Goal: Information Seeking & Learning: Learn about a topic

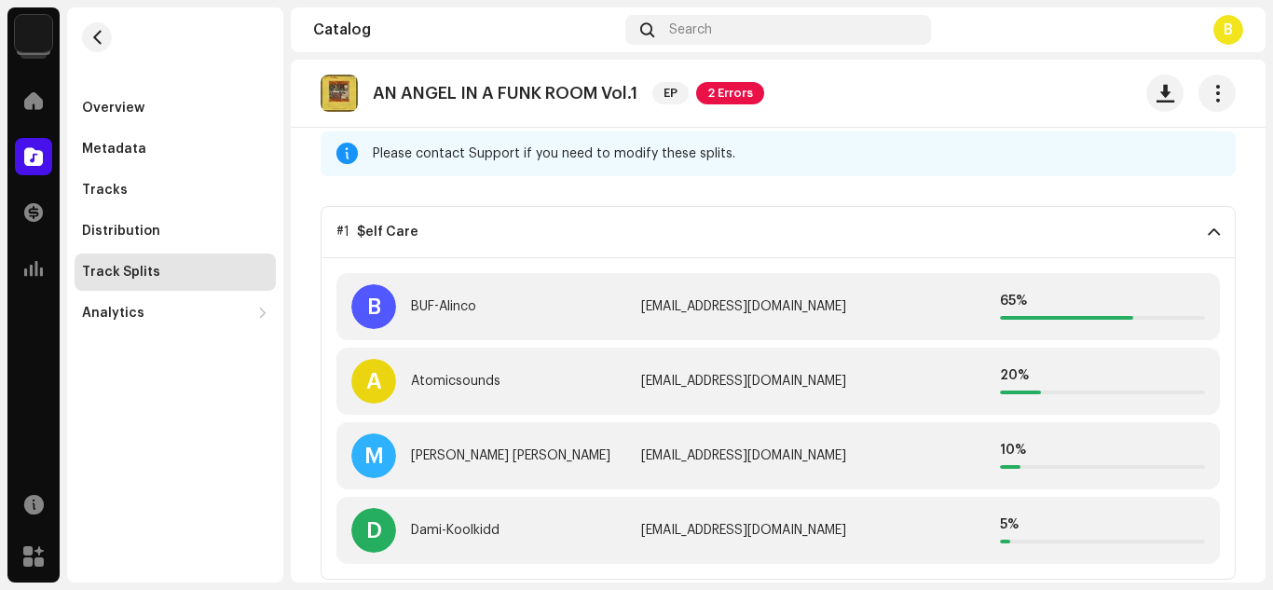
scroll to position [104, 0]
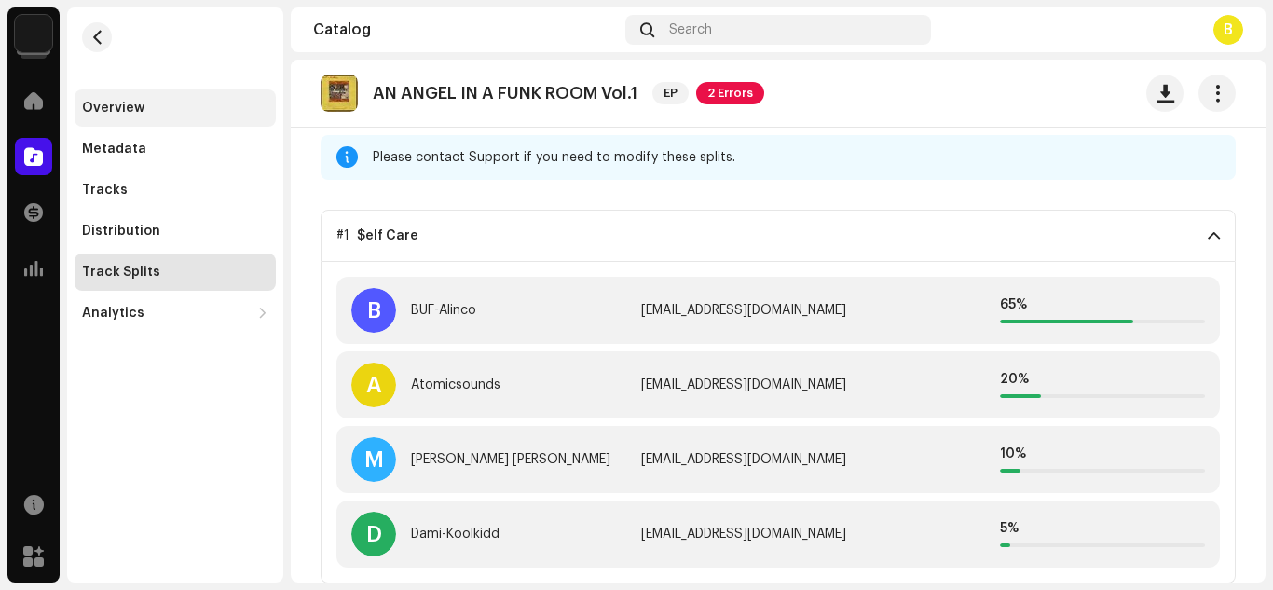
click at [141, 103] on div "Overview" at bounding box center [113, 108] width 62 height 15
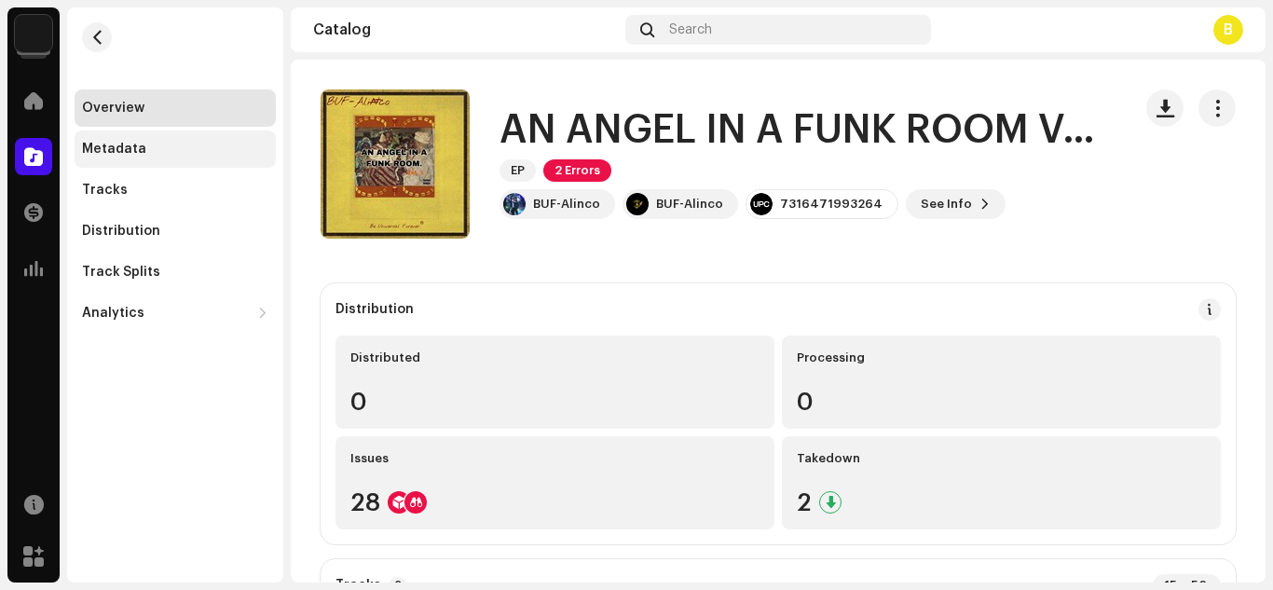
click at [136, 143] on div "Metadata" at bounding box center [114, 149] width 64 height 15
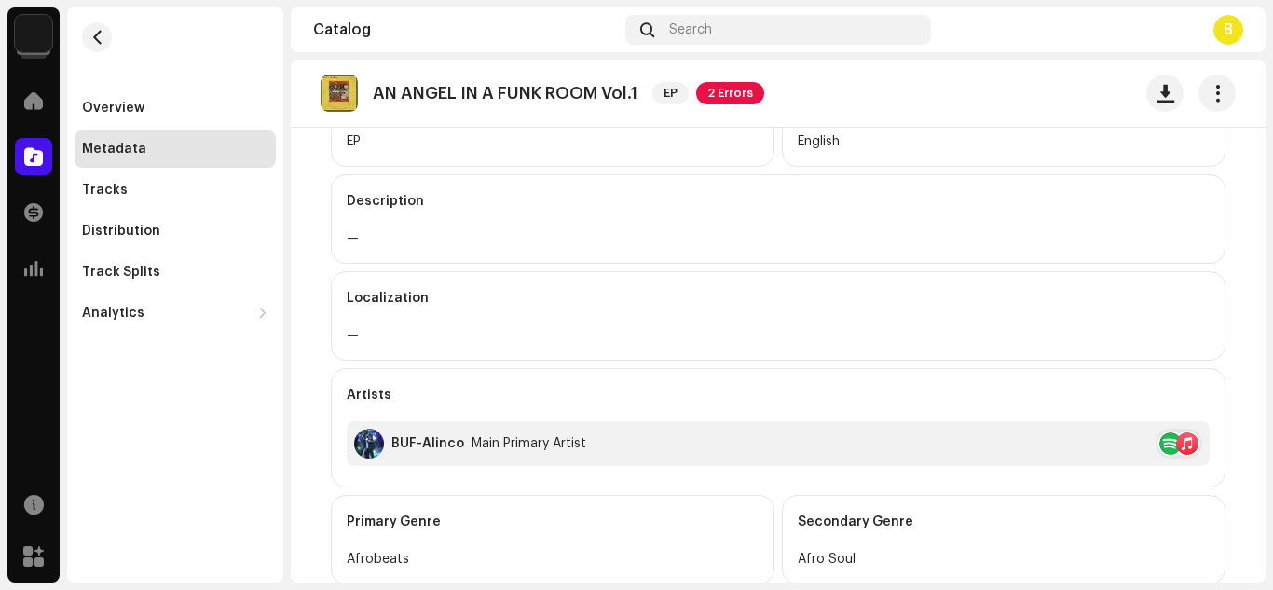
scroll to position [261, 0]
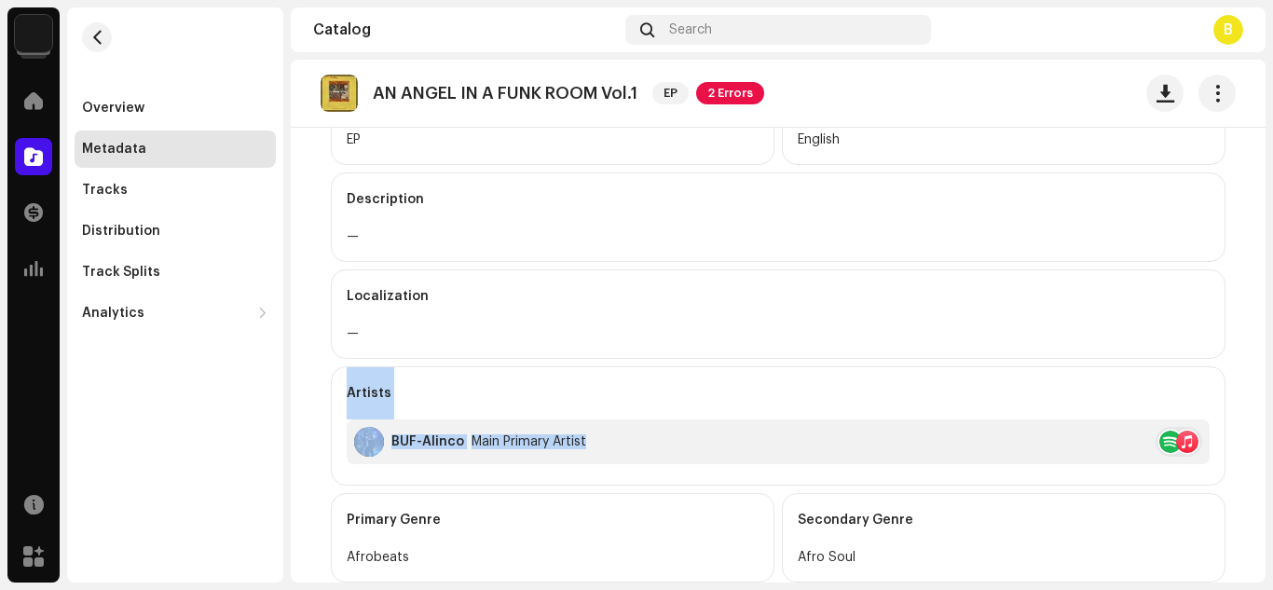
drag, startPoint x: 1253, startPoint y: 293, endPoint x: 1249, endPoint y: 347, distance: 54.2
click at [1249, 347] on catalog-releases-details-metadata "AN ANGEL IN A FUNK ROOM Vol.1 EP 2 Errors Metadata Release Title AN ANGEL IN A …" at bounding box center [778, 370] width 975 height 1142
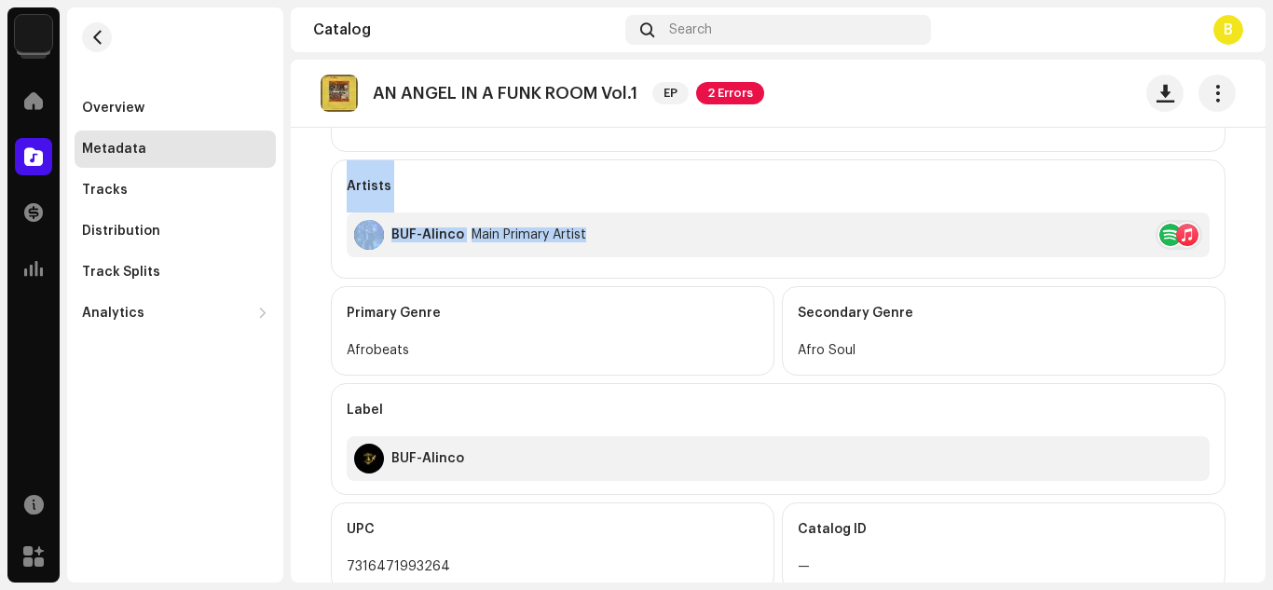
scroll to position [471, 0]
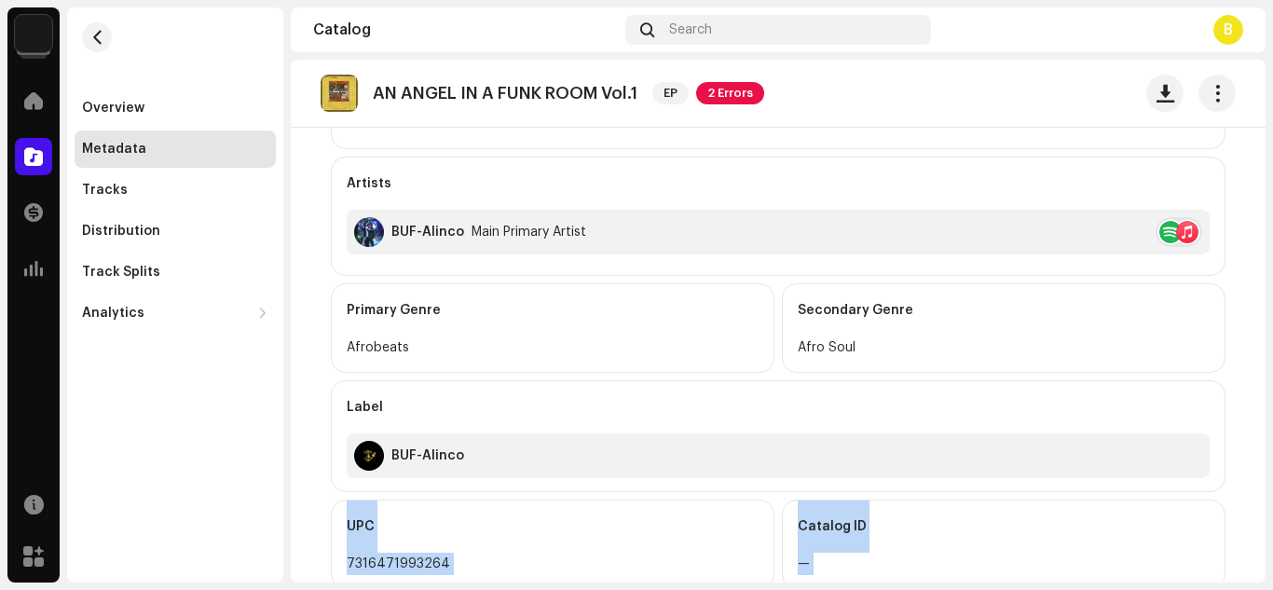
drag, startPoint x: 1252, startPoint y: 412, endPoint x: 1249, endPoint y: 458, distance: 46.7
click at [1249, 458] on catalog-releases-details-metadata "AN ANGEL IN A FUNK ROOM Vol.1 EP 2 Errors Metadata Release Title AN ANGEL IN A …" at bounding box center [778, 160] width 975 height 1142
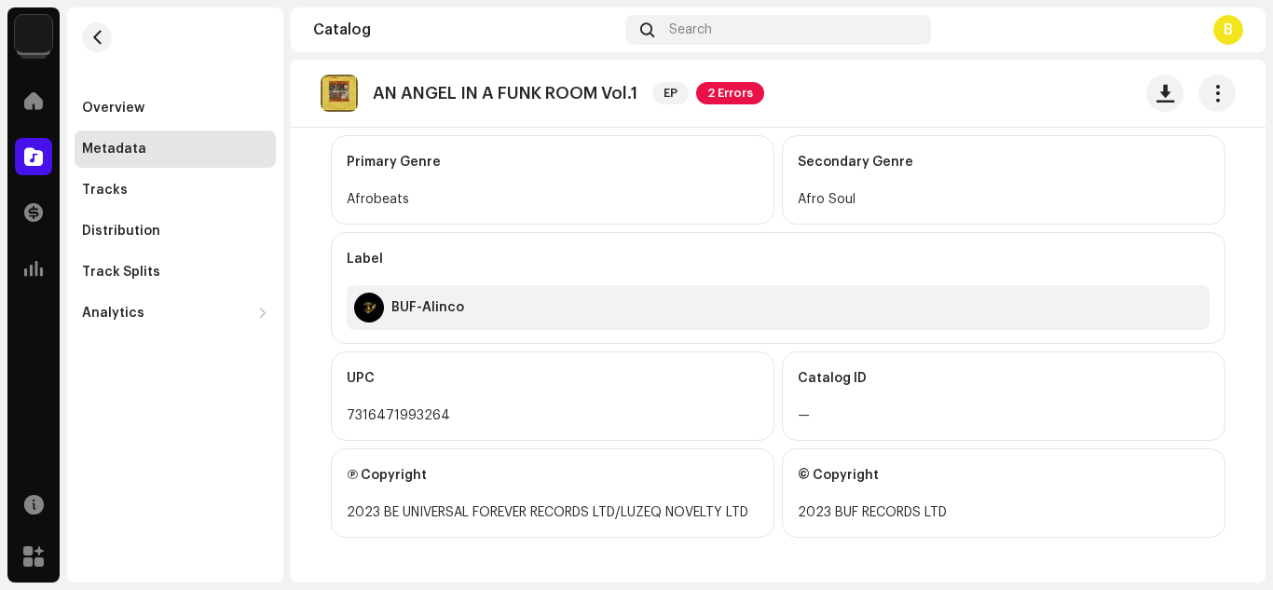
click at [275, 362] on div "Overview Metadata Tracks Distribution Track Splits Analytics Consumption Engage…" at bounding box center [175, 294] width 216 height 575
click at [358, 412] on div "7316471993264" at bounding box center [553, 415] width 412 height 22
copy div "7316471993264"
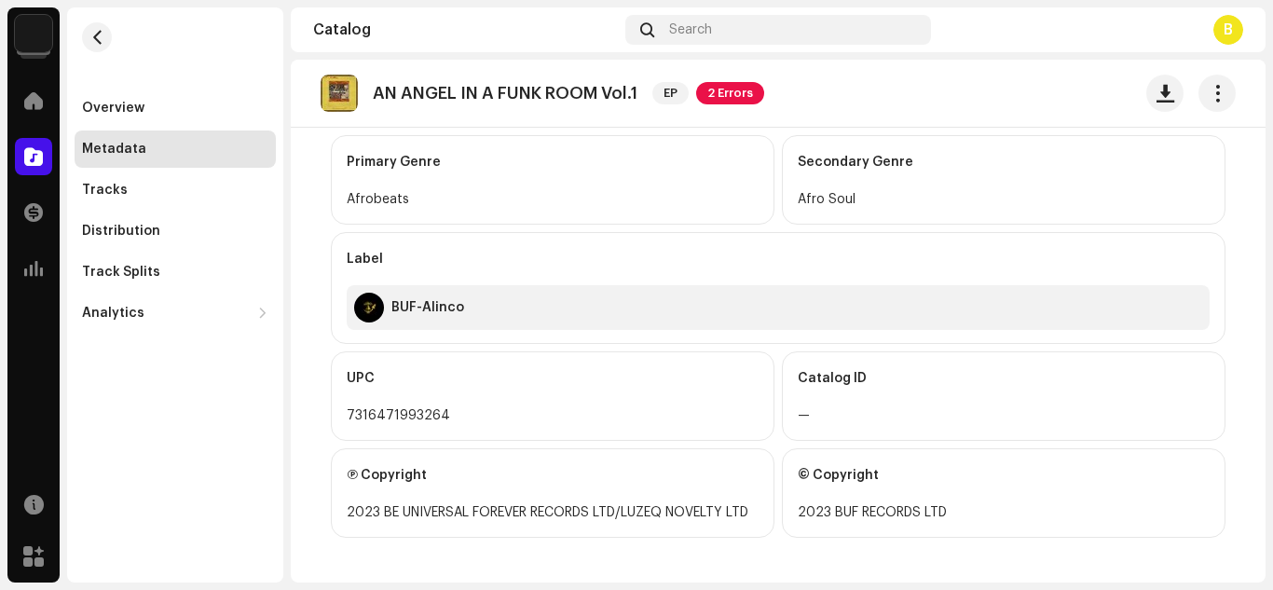
click at [837, 401] on div "Catalog ID" at bounding box center [1004, 378] width 412 height 52
click at [139, 189] on div "Tracks" at bounding box center [175, 190] width 186 height 15
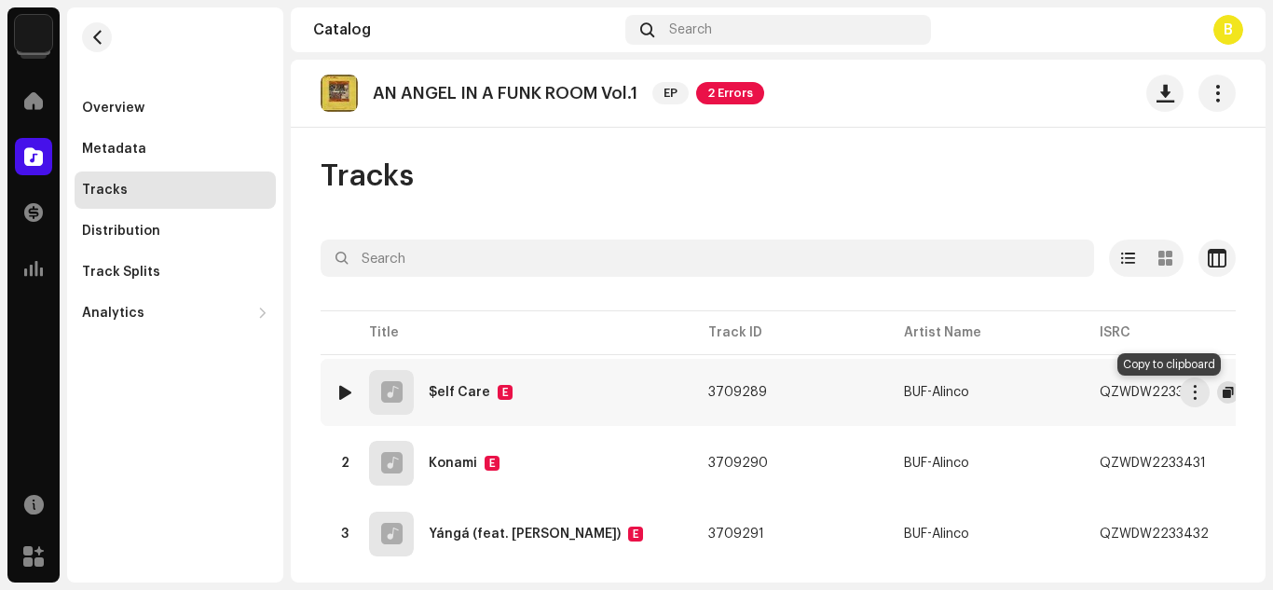
click at [1223, 391] on span "button" at bounding box center [1228, 392] width 11 height 15
